Goal: Information Seeking & Learning: Learn about a topic

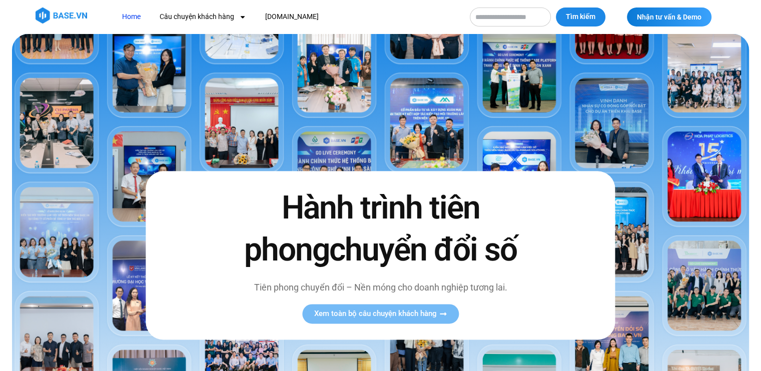
drag, startPoint x: 764, startPoint y: 14, endPoint x: 768, endPoint y: -2, distance: 15.7
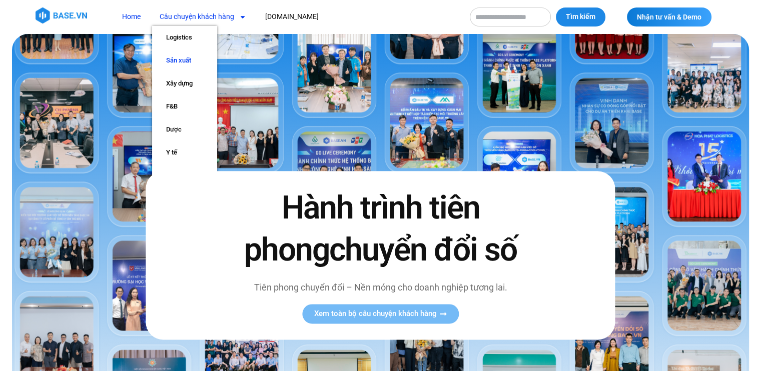
click at [182, 58] on link "Sản xuất" at bounding box center [184, 60] width 65 height 23
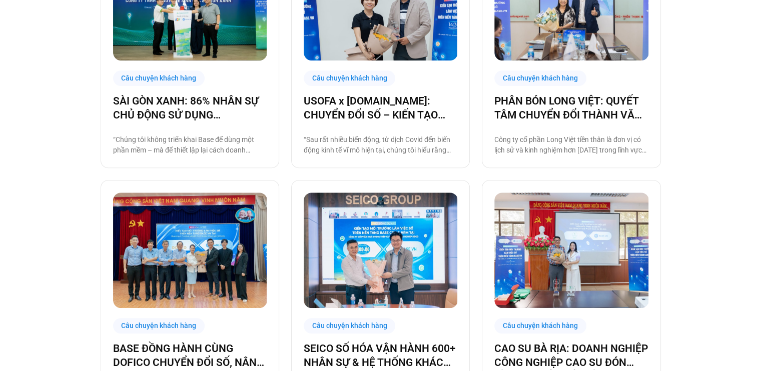
scroll to position [363, 0]
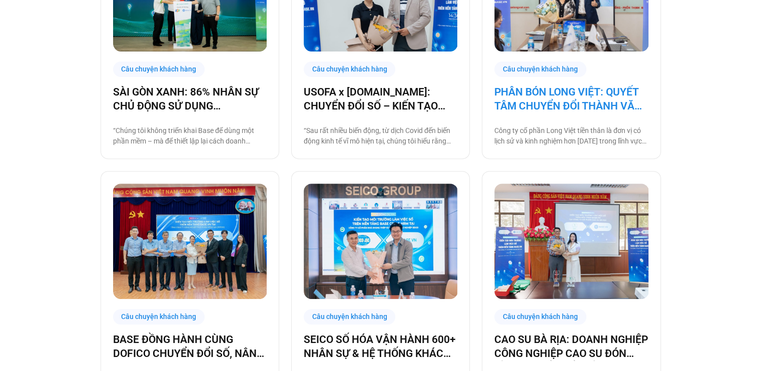
click at [584, 102] on link "PHÂN BÓN LONG VIỆT: QUYẾT TÂM CHUYỂN ĐỔI THÀNH VĂN PHÒNG SỐ, GIẢM CÁC THỦ TỤC G…" at bounding box center [571, 99] width 154 height 28
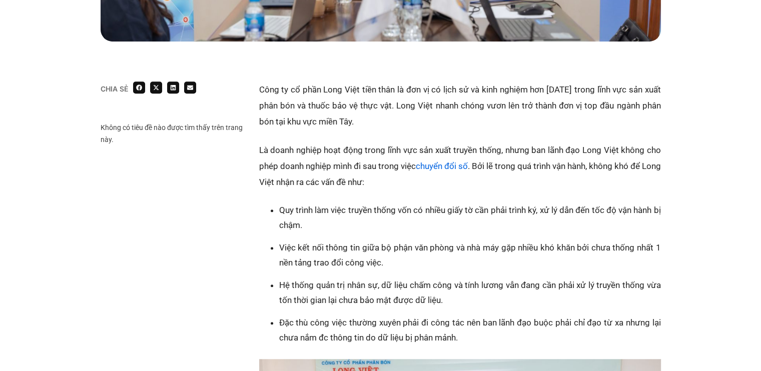
scroll to position [678, 0]
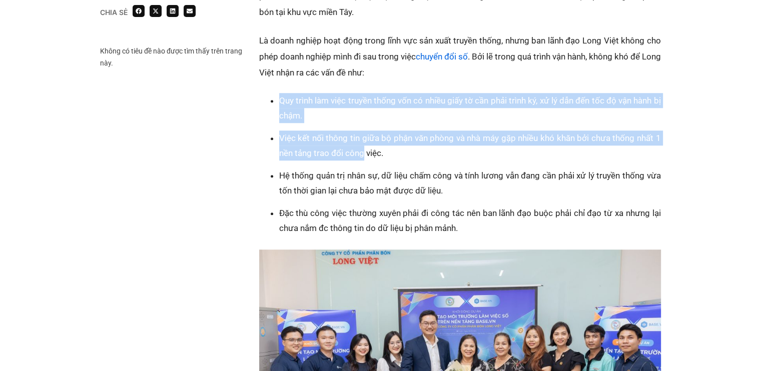
drag, startPoint x: 264, startPoint y: 97, endPoint x: 362, endPoint y: 160, distance: 116.6
click at [362, 160] on div "Quy trình làm việc truyền thống vốn có nhiều giấy tờ cần phải trình ký, xử lý d…" at bounding box center [460, 288] width 402 height 391
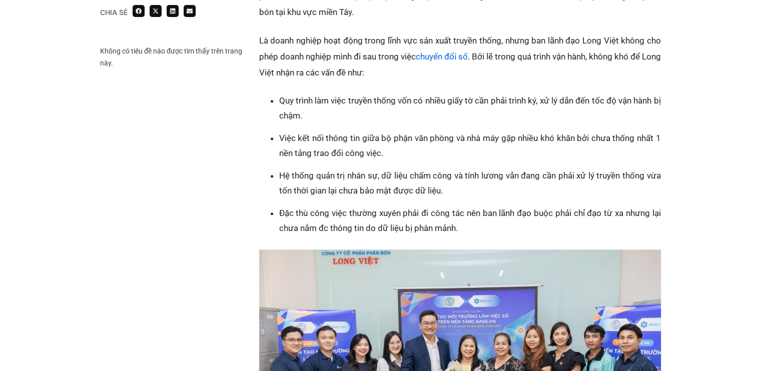
click at [327, 178] on li "Hệ thống quản trị nhân sự, dữ liệu chấm công và tính lương vẫn đang cần phải xử…" at bounding box center [470, 183] width 382 height 30
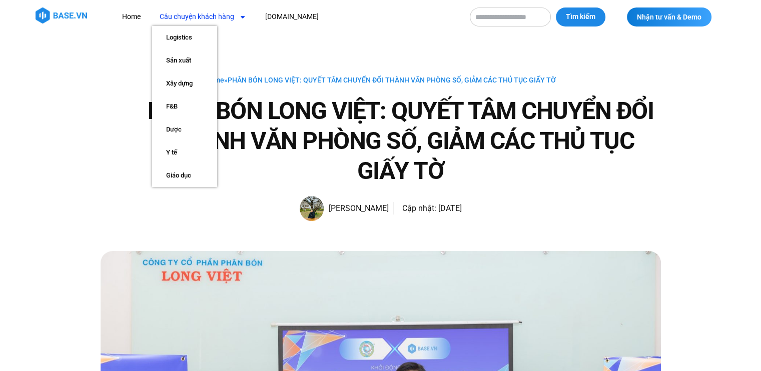
click at [214, 13] on link "Câu chuyện khách hàng" at bounding box center [203, 17] width 102 height 19
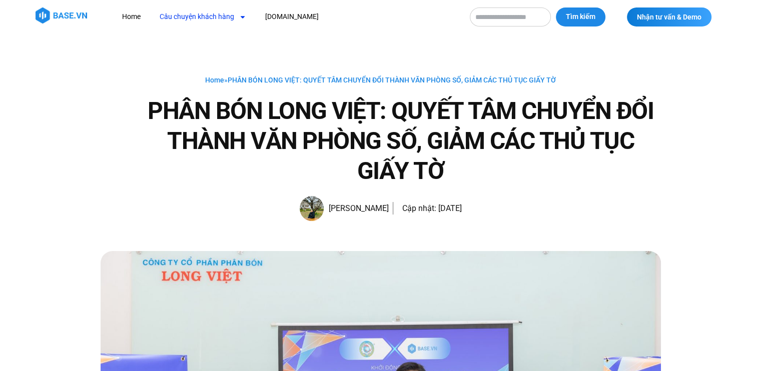
click at [214, 13] on link "Câu chuyện khách hàng" at bounding box center [203, 17] width 102 height 19
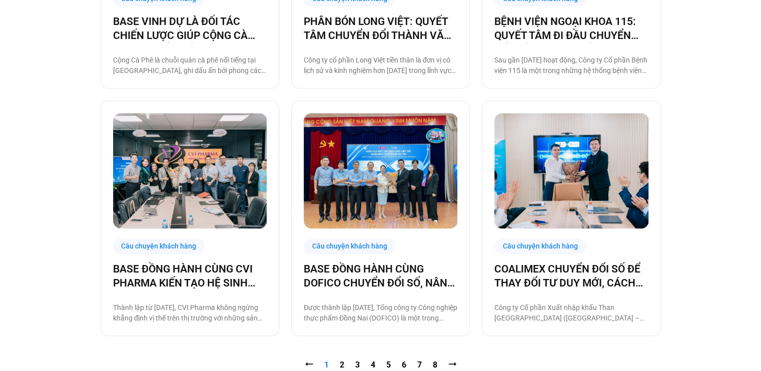
scroll to position [990, 0]
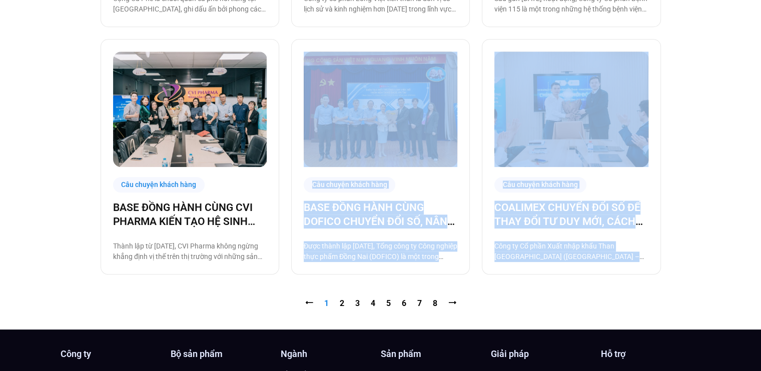
click at [340, 302] on link "Trang 2" at bounding box center [342, 304] width 5 height 10
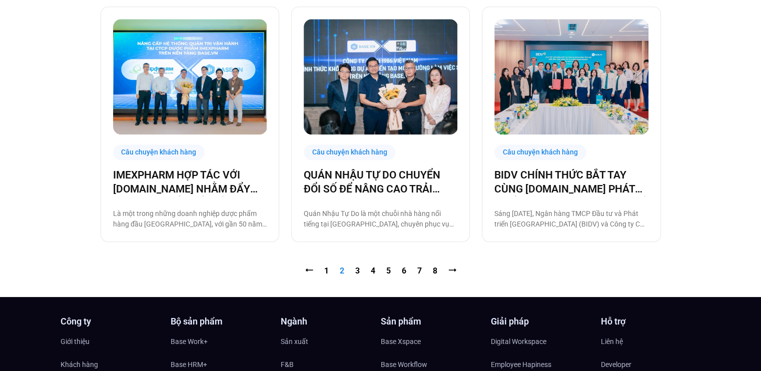
scroll to position [1029, 0]
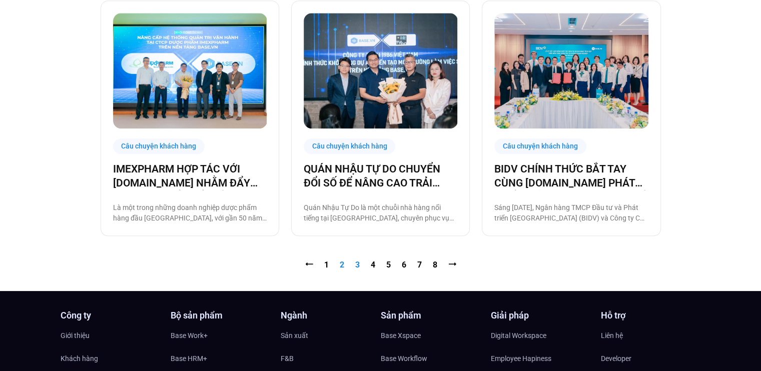
click at [355, 264] on link "Trang 3" at bounding box center [357, 265] width 5 height 10
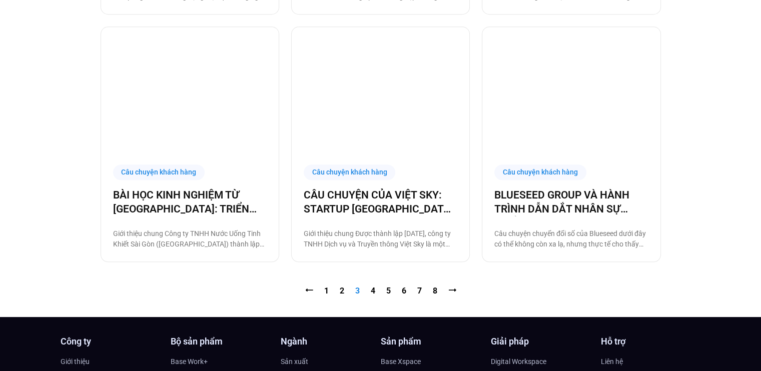
scroll to position [1005, 0]
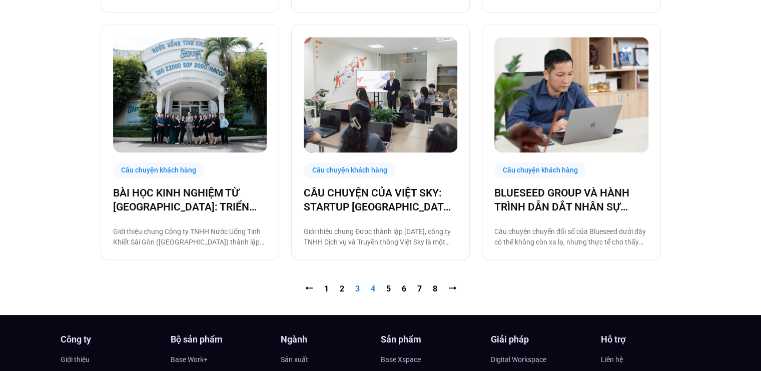
click at [372, 291] on link "Trang 4" at bounding box center [373, 289] width 5 height 10
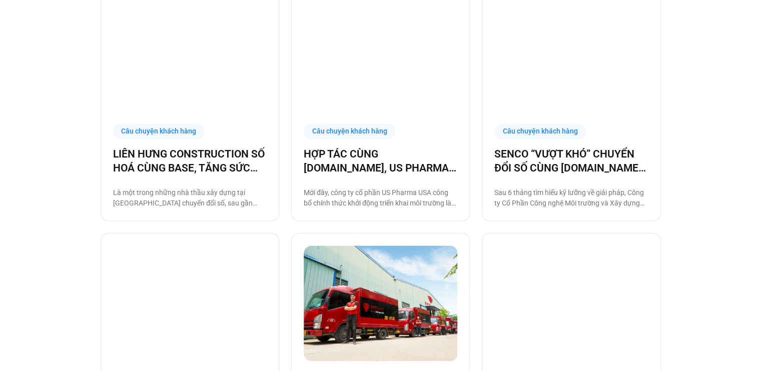
scroll to position [588, 0]
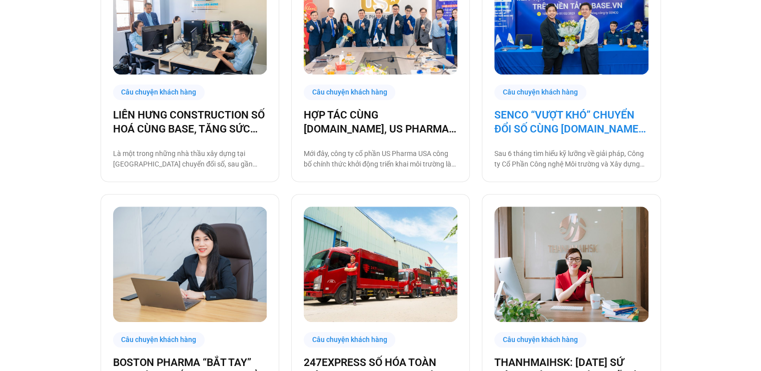
click at [568, 132] on link "SENCO “VƯỢT KHÓ” CHUYỂN ĐỔI SỐ CÙNG BASE.VN, TĂNG TỐC MANG NƯỚC SẠCH ĐẾN KHẮP V…" at bounding box center [571, 122] width 154 height 28
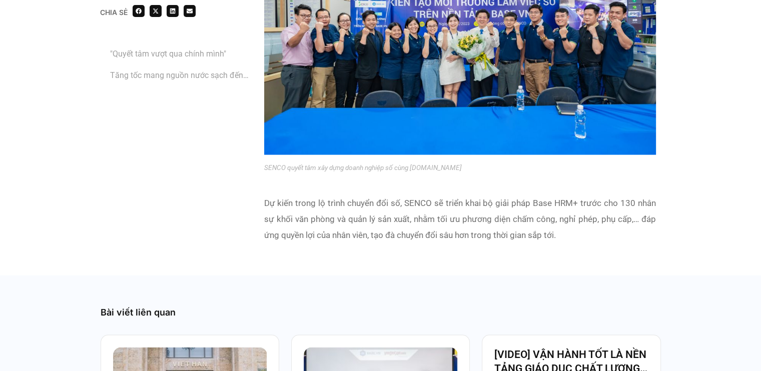
scroll to position [2850, 0]
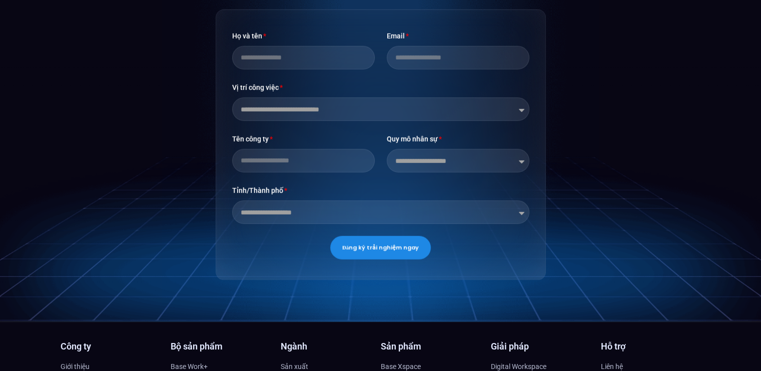
click at [618, 162] on div "**********" at bounding box center [380, 24] width 761 height 595
click at [626, 160] on div "**********" at bounding box center [380, 24] width 761 height 595
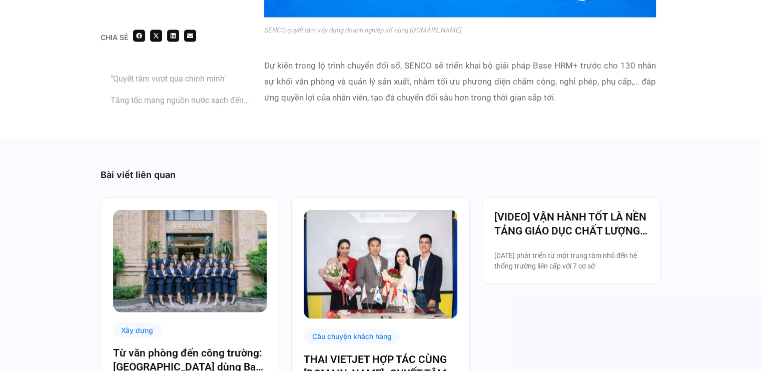
scroll to position [2116, 0]
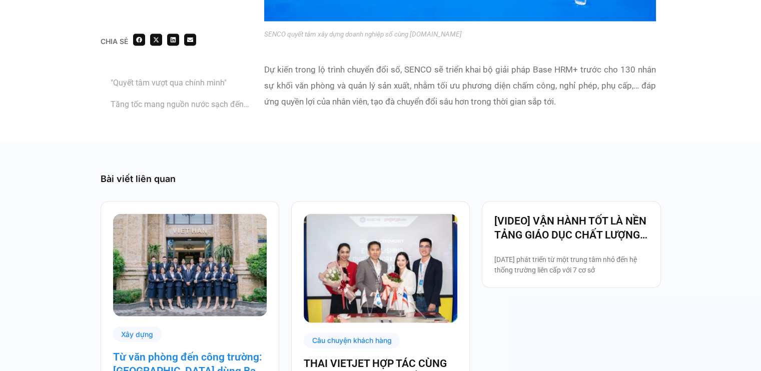
click at [204, 350] on link "Từ văn phòng đến công trường: [GEOGRAPHIC_DATA] dùng Base số hóa hệ thống quản …" at bounding box center [190, 364] width 154 height 28
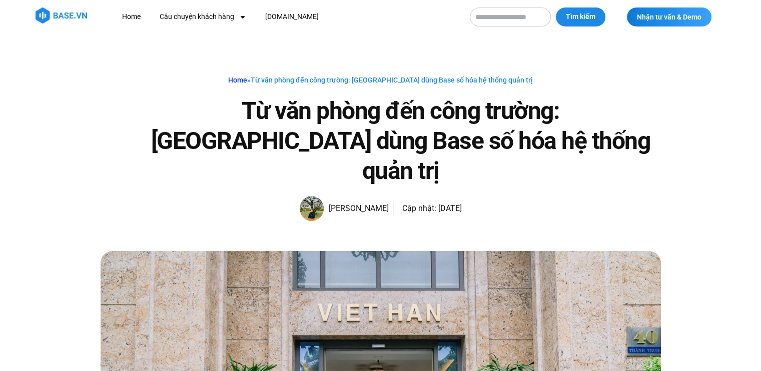
click at [247, 80] on link "Home" at bounding box center [237, 80] width 19 height 8
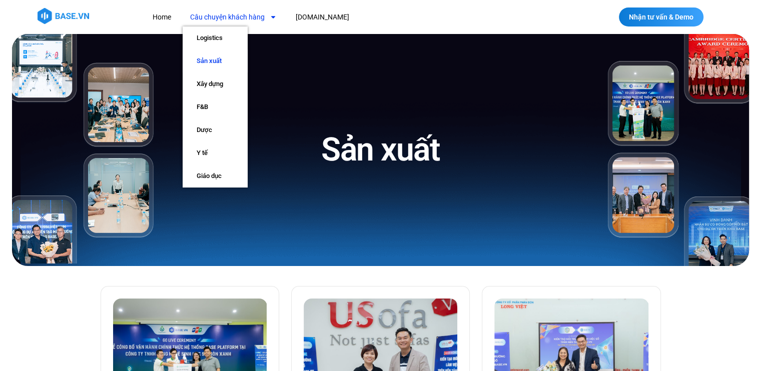
click at [237, 17] on link "Câu chuyện khách hàng" at bounding box center [234, 17] width 102 height 19
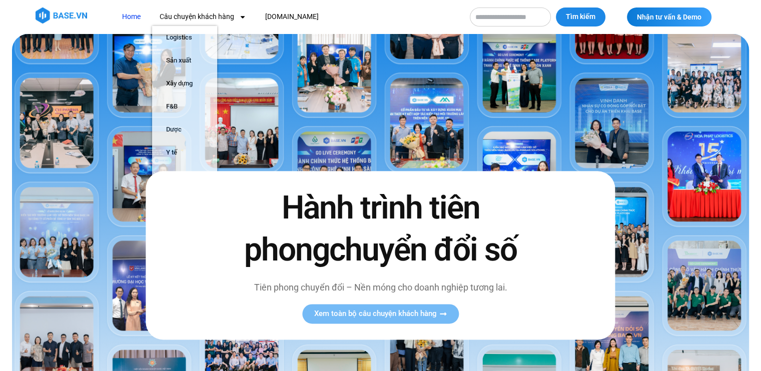
click at [134, 15] on link "Home" at bounding box center [132, 17] width 34 height 19
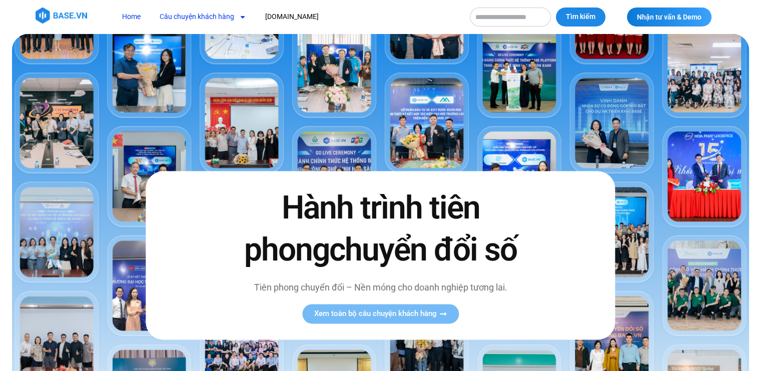
click at [208, 16] on link "Câu chuyện khách hàng" at bounding box center [203, 17] width 102 height 19
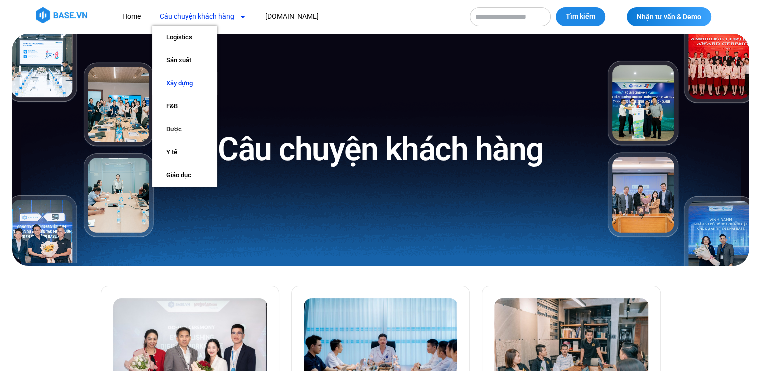
click at [175, 86] on link "Xây dựng" at bounding box center [184, 83] width 65 height 23
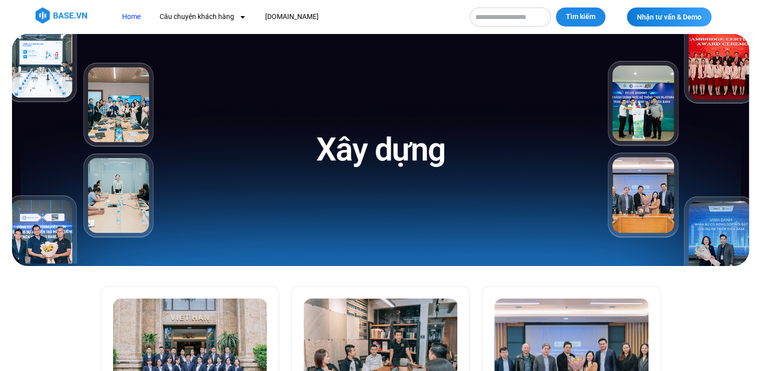
click at [131, 15] on link "Home" at bounding box center [132, 17] width 34 height 19
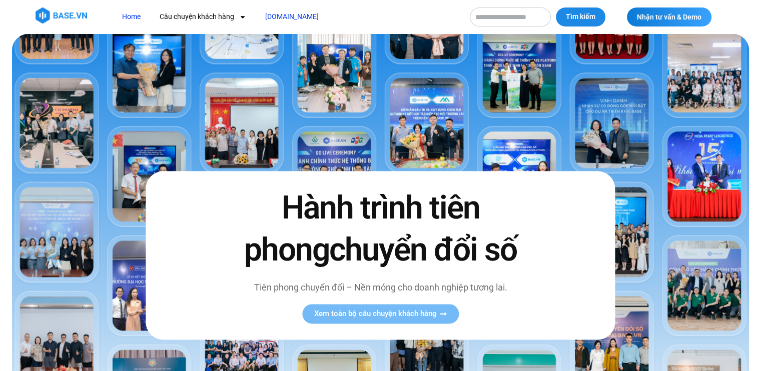
click at [272, 18] on link "[DOMAIN_NAME]" at bounding box center [292, 17] width 69 height 19
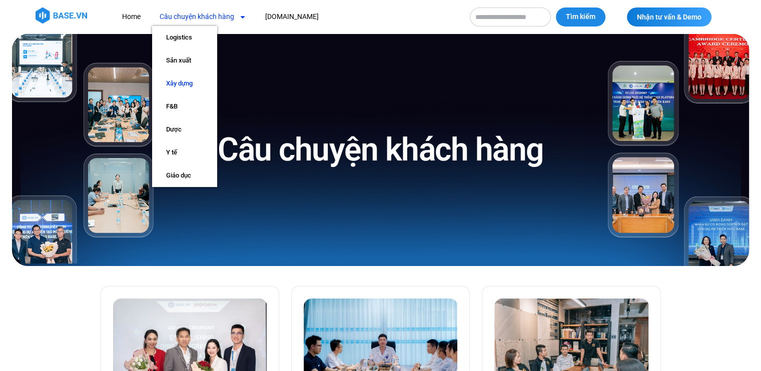
click at [182, 84] on link "Xây dựng" at bounding box center [184, 83] width 65 height 23
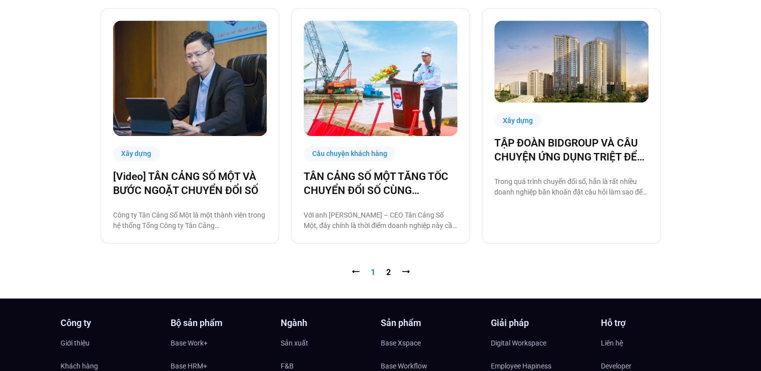
scroll to position [1027, 0]
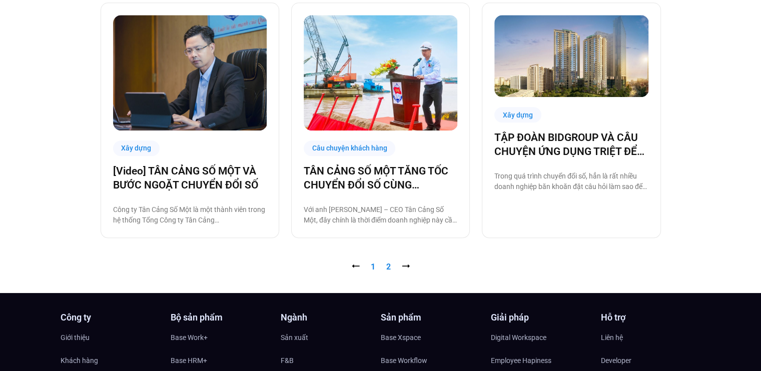
click at [386, 268] on link "Trang 2" at bounding box center [388, 267] width 5 height 10
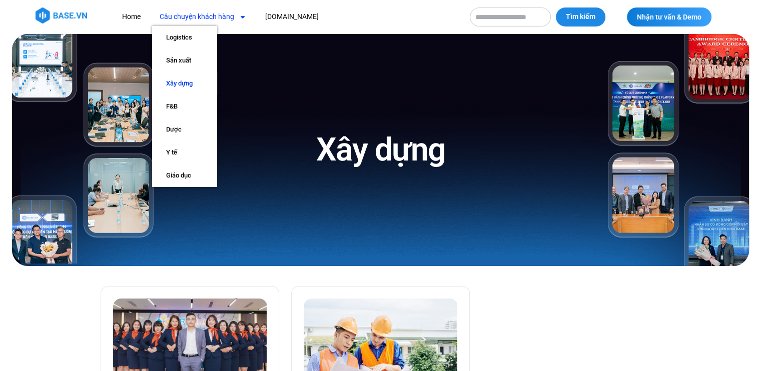
click at [191, 16] on link "Câu chuyện khách hàng" at bounding box center [203, 17] width 102 height 19
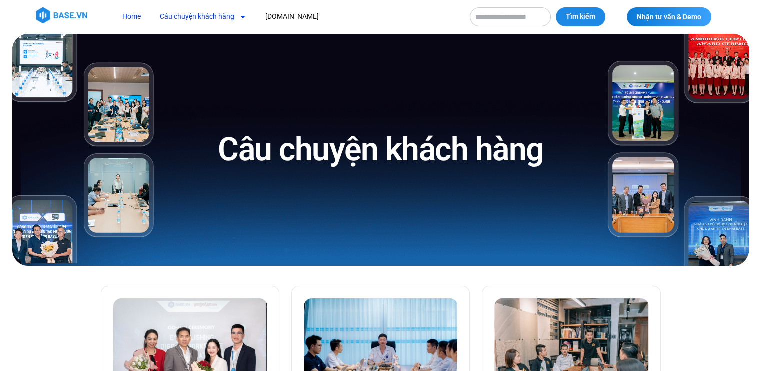
click at [129, 15] on link "Home" at bounding box center [132, 17] width 34 height 19
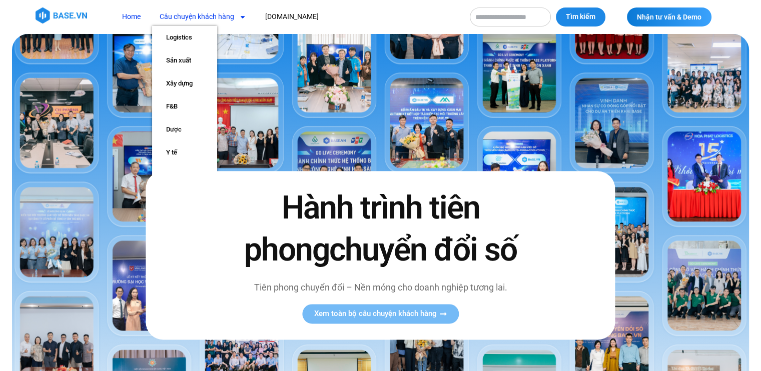
click at [191, 17] on link "Câu chuyện khách hàng" at bounding box center [203, 17] width 102 height 19
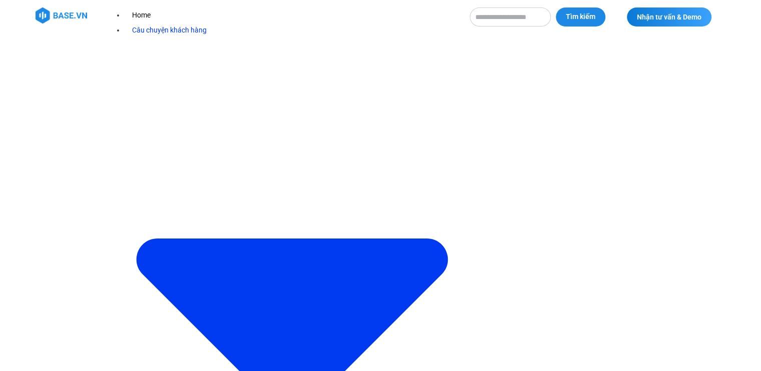
click at [191, 22] on link "Câu chuyện khách hàng" at bounding box center [296, 301] width 343 height 558
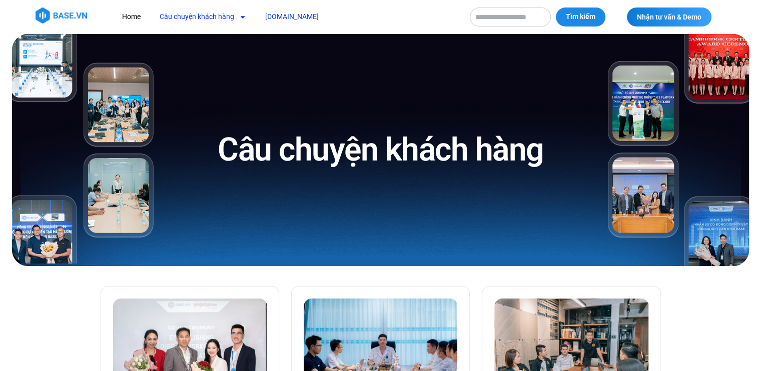
click at [276, 19] on link "[DOMAIN_NAME]" at bounding box center [292, 17] width 69 height 19
